Goal: Find contact information: Find contact information

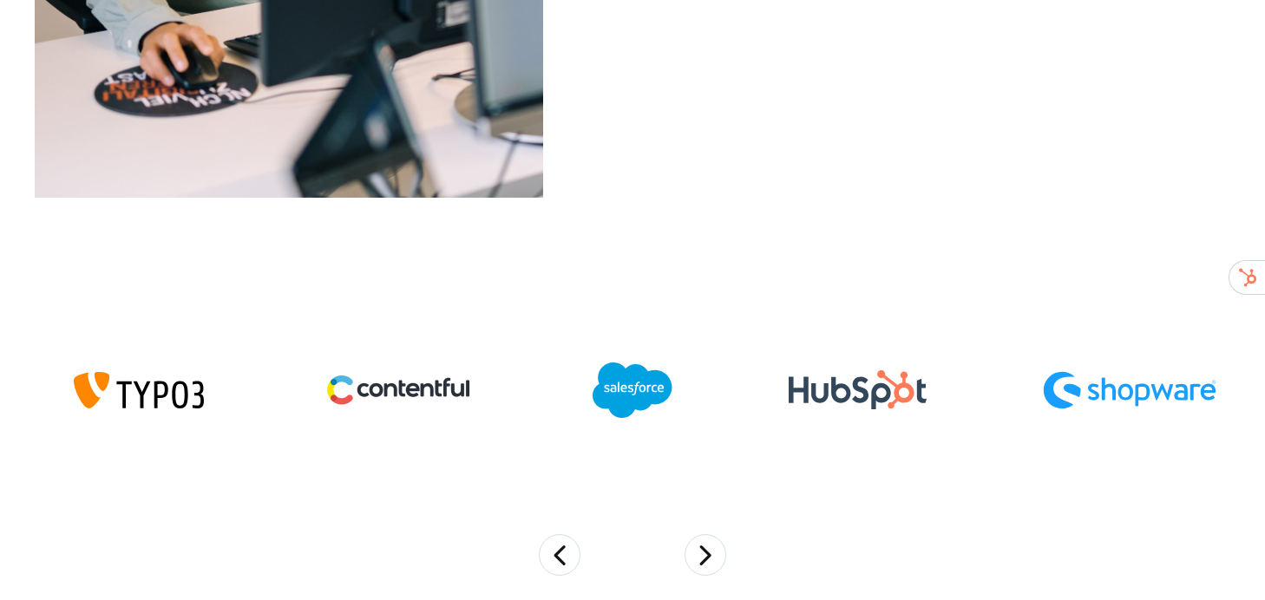
scroll to position [2823, 0]
click at [703, 559] on button "Next" at bounding box center [705, 554] width 42 height 42
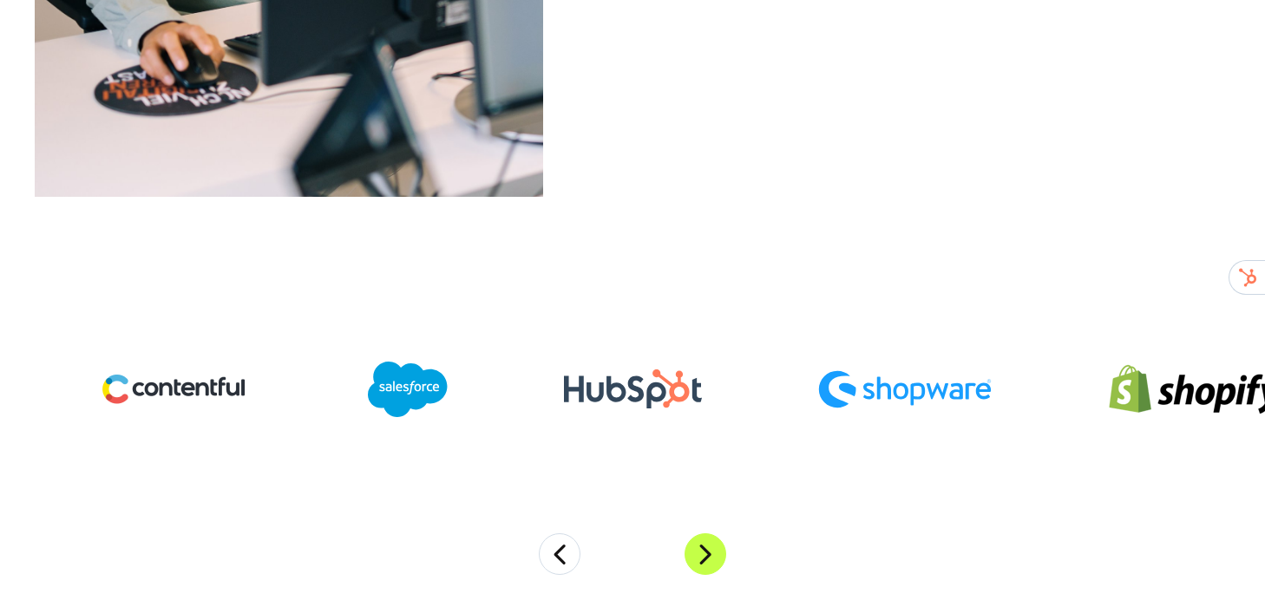
click at [703, 559] on button "Next" at bounding box center [705, 554] width 42 height 42
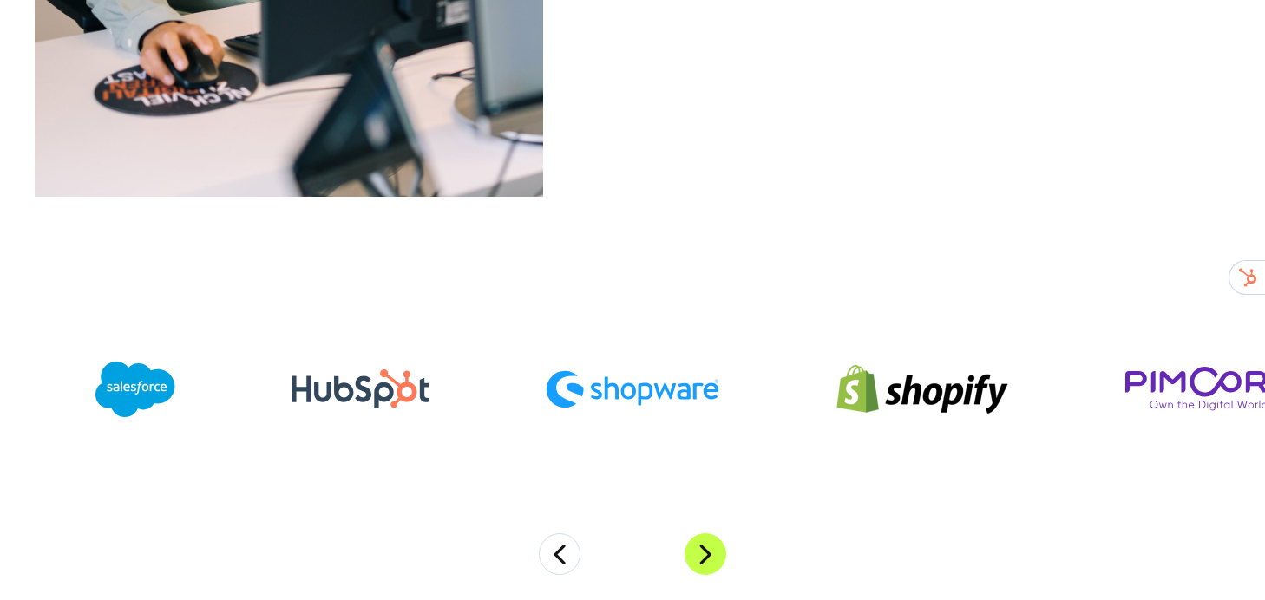
click at [704, 559] on button "Next" at bounding box center [705, 554] width 42 height 42
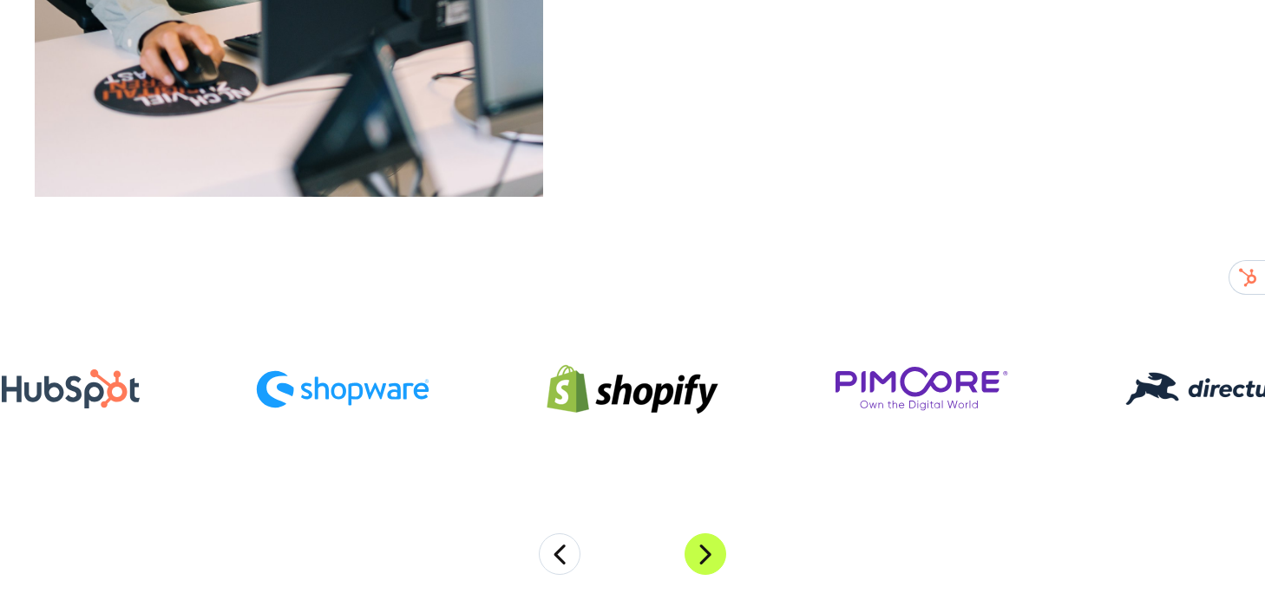
click at [704, 559] on button "Next" at bounding box center [705, 554] width 42 height 42
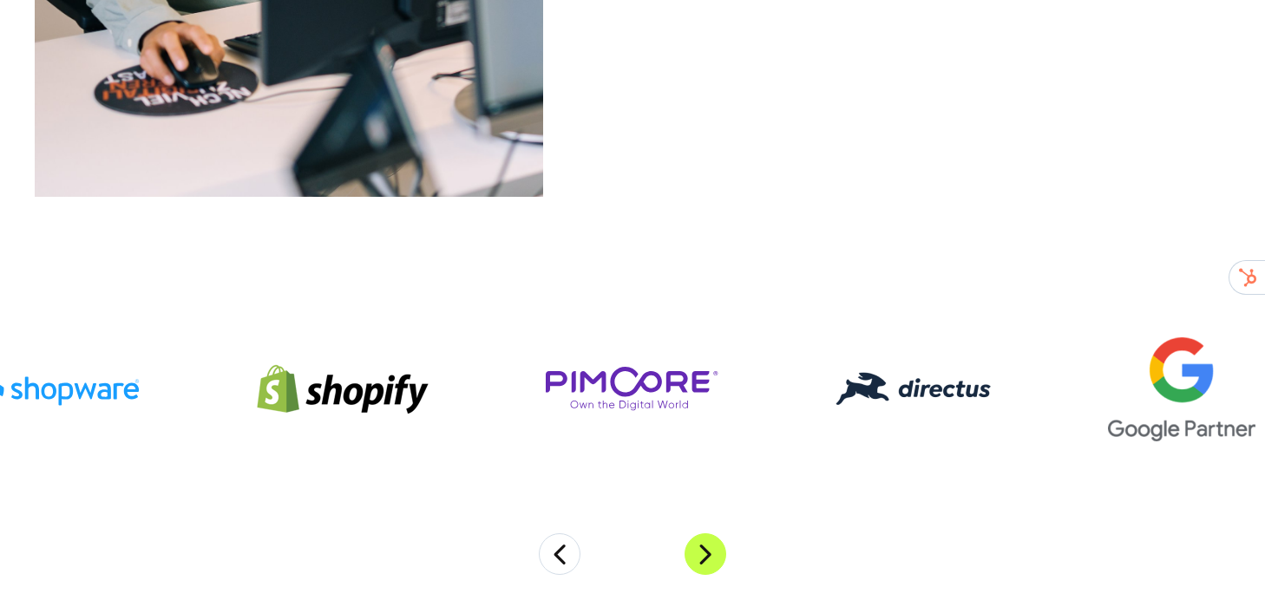
click at [704, 559] on button "Next" at bounding box center [705, 554] width 42 height 42
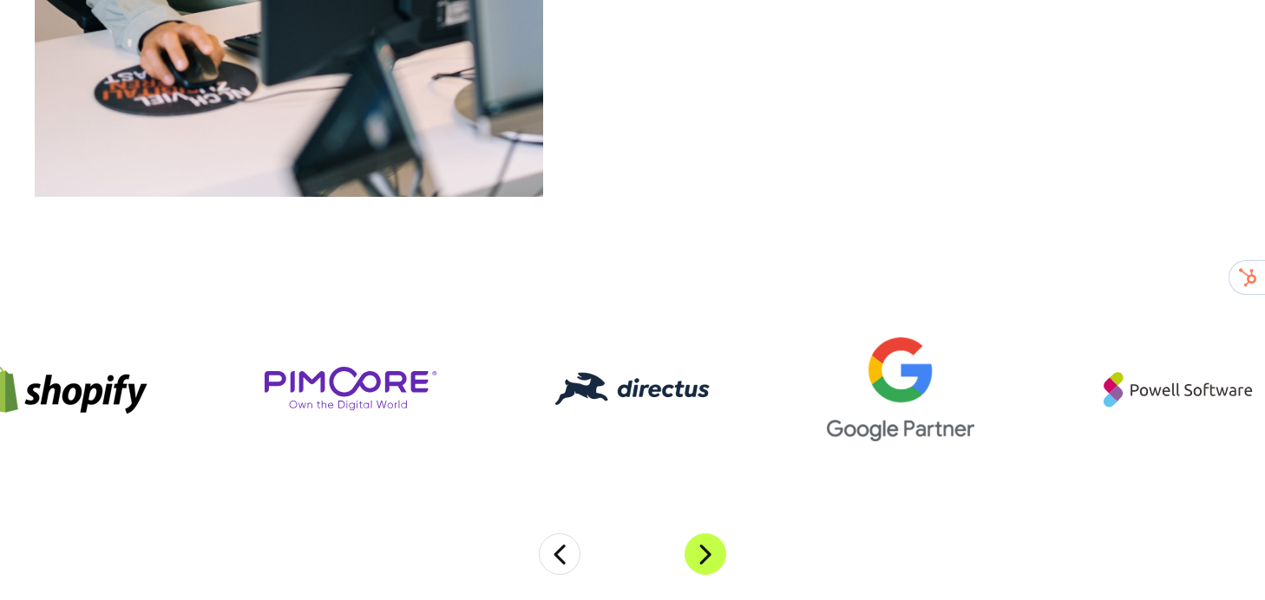
click at [704, 560] on button "Next" at bounding box center [705, 554] width 42 height 42
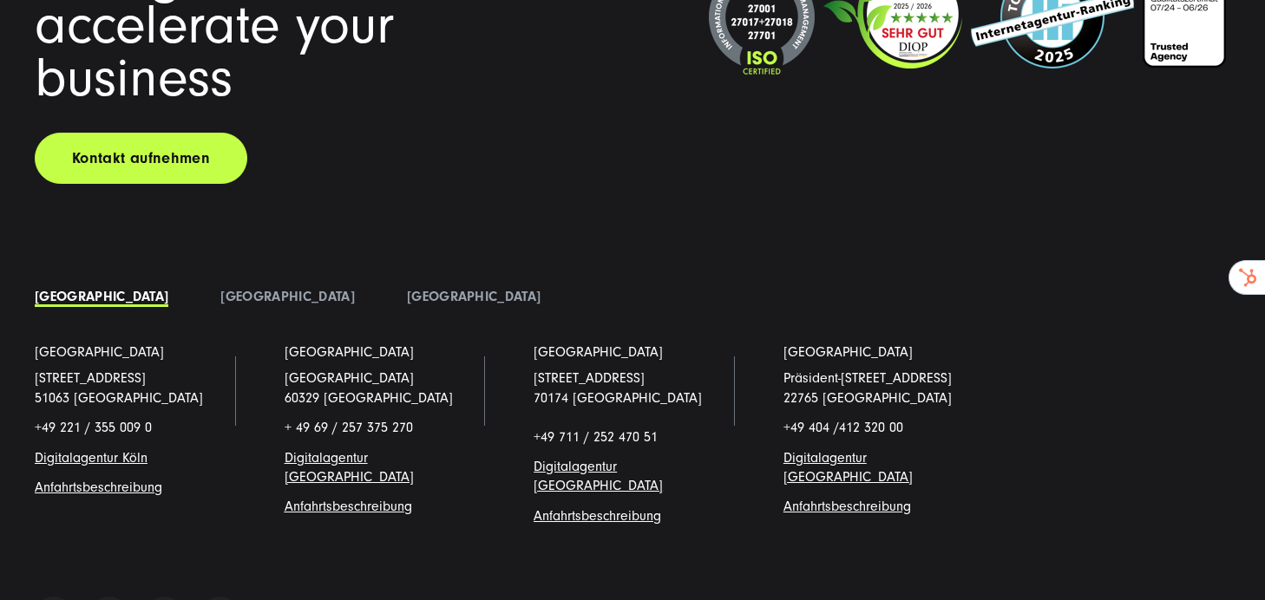
scroll to position [6543, 0]
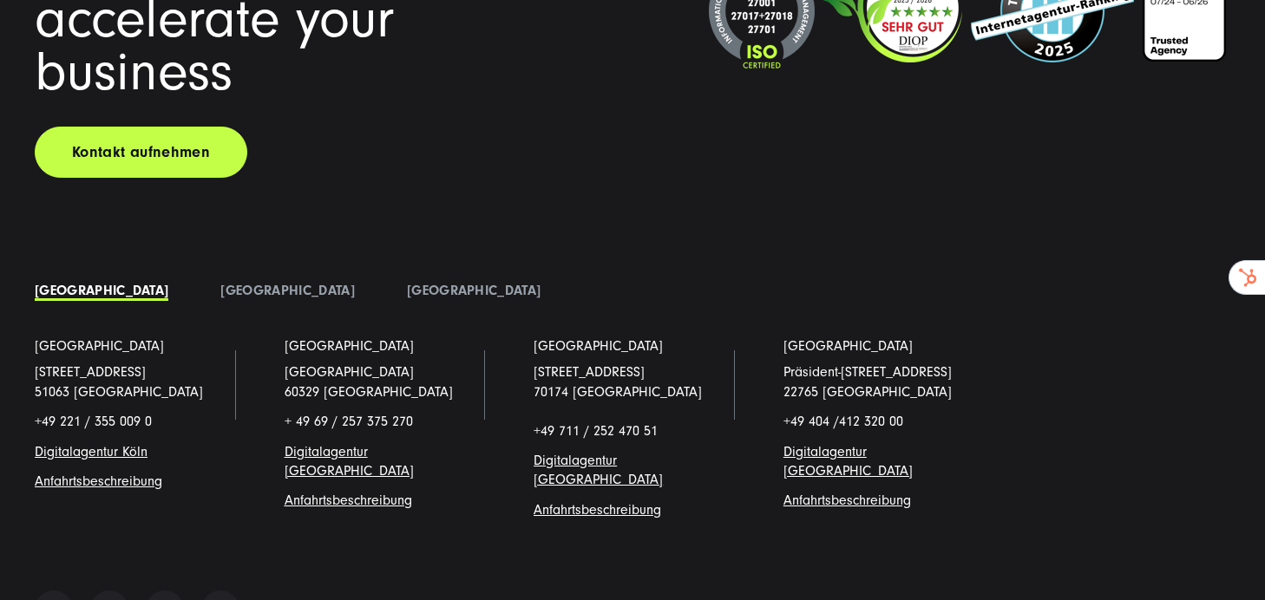
drag, startPoint x: 956, startPoint y: 373, endPoint x: 786, endPoint y: 380, distance: 170.2
click at [786, 380] on p "Präsident-[STREET_ADDRESS]" at bounding box center [882, 382] width 198 height 39
copy p "Präsident-[STREET_ADDRESS]"
